Goal: Find specific page/section: Find specific page/section

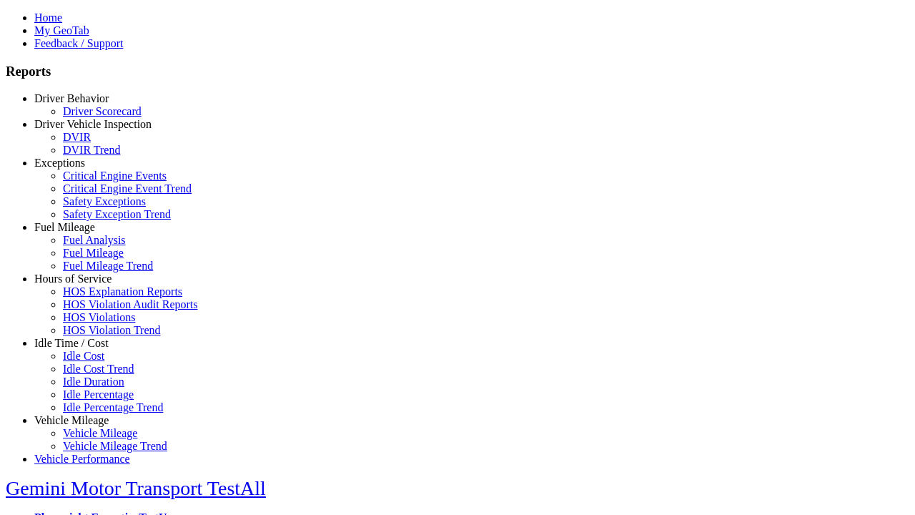
click at [82, 285] on link "Hours of Service" at bounding box center [72, 278] width 77 height 12
click at [93, 336] on link "HOS Violation Trend" at bounding box center [112, 330] width 98 height 12
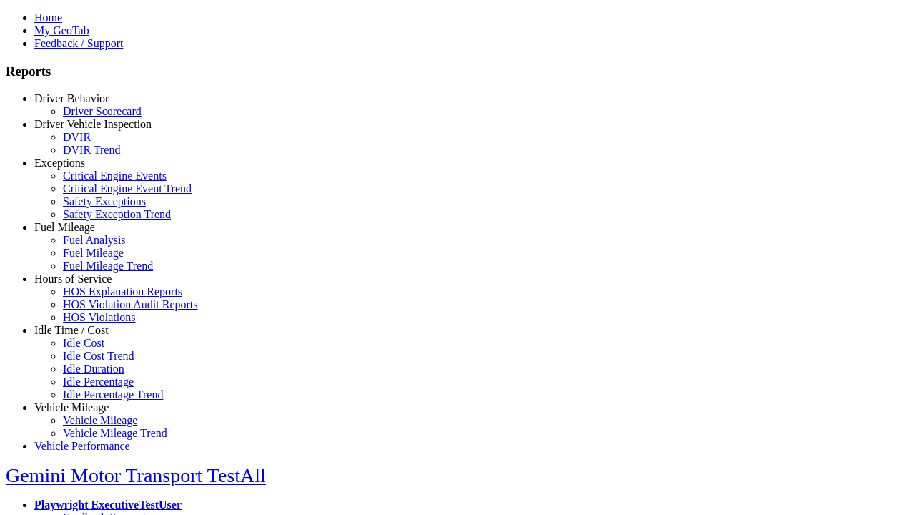
scroll to position [44, 0]
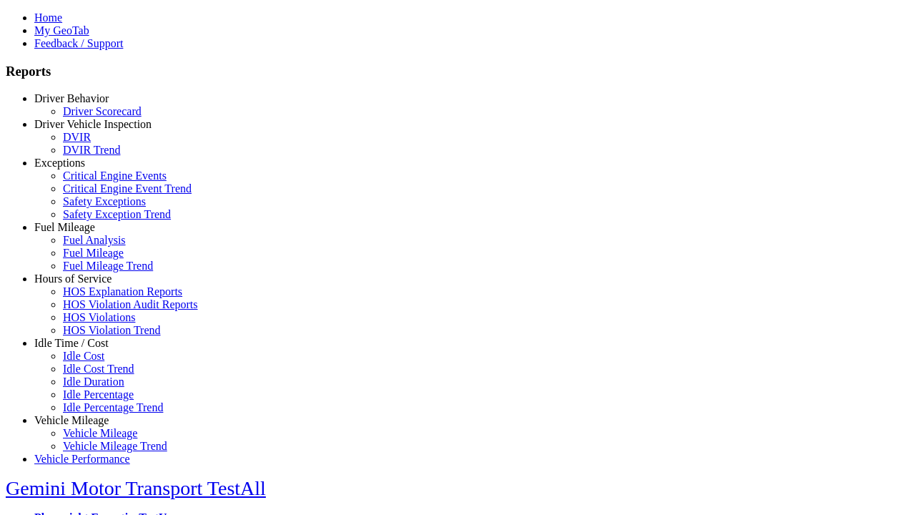
select select
